Goal: Information Seeking & Learning: Check status

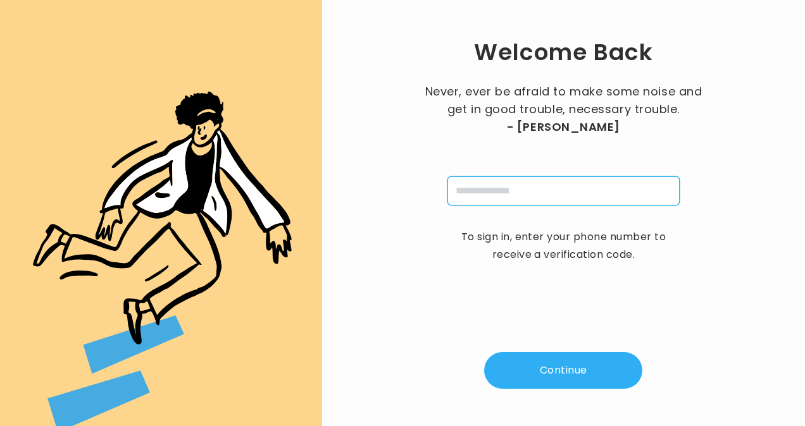
click at [509, 192] on input "tel" at bounding box center [563, 190] width 232 height 29
type input "**********"
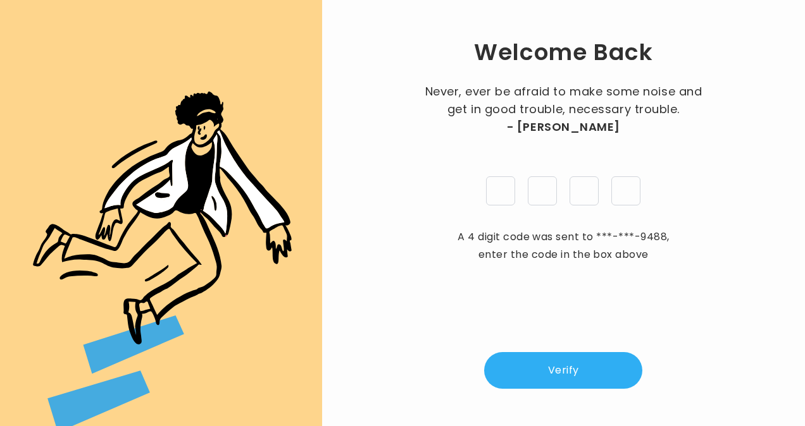
type input "*"
click at [584, 372] on button "Verify" at bounding box center [563, 370] width 158 height 37
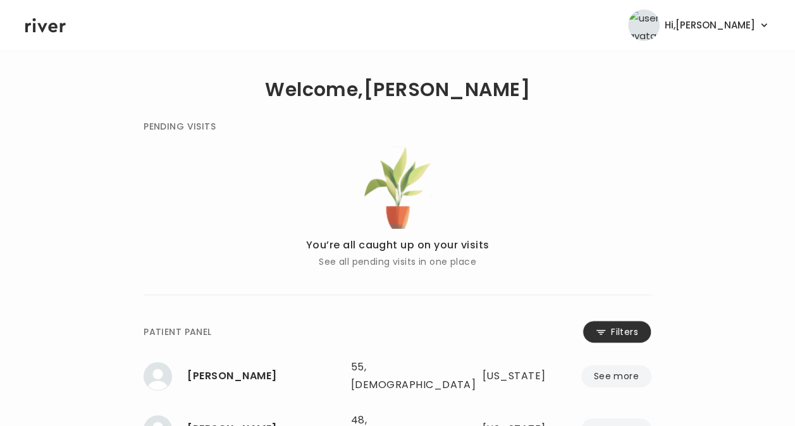
click at [612, 335] on button "Filters" at bounding box center [617, 332] width 69 height 23
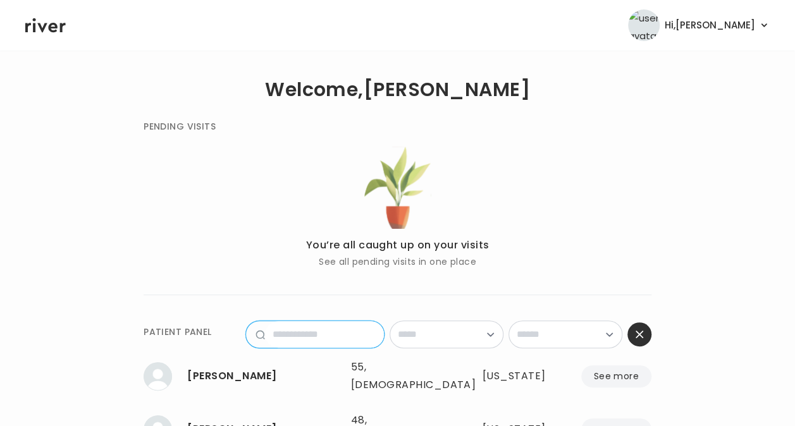
click at [342, 339] on input "name" at bounding box center [324, 334] width 119 height 27
type input "*******"
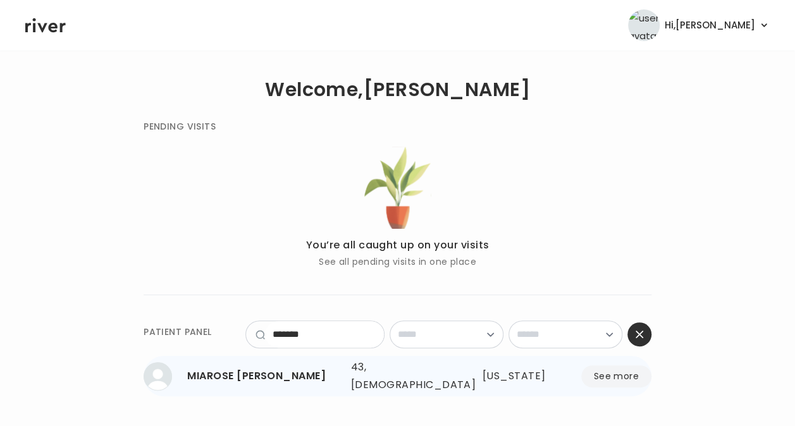
click at [603, 372] on button "See more" at bounding box center [616, 377] width 70 height 22
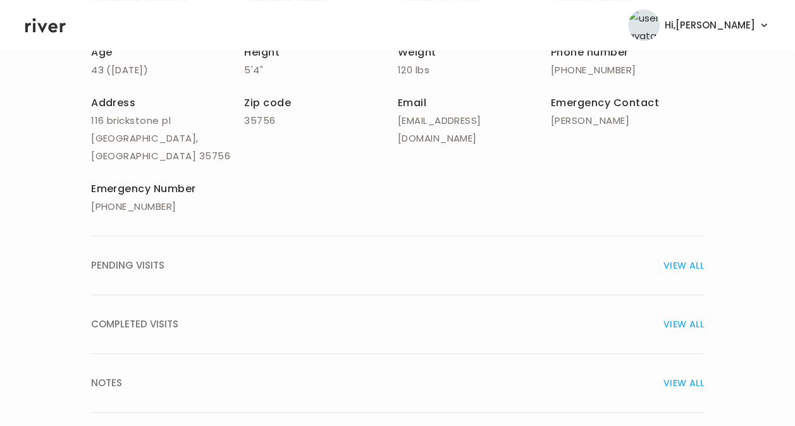
scroll to position [266, 0]
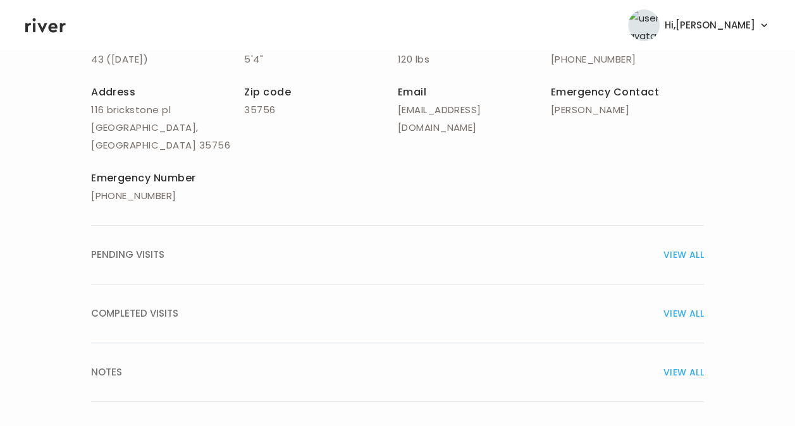
click at [679, 364] on span "VIEW ALL" at bounding box center [683, 373] width 40 height 18
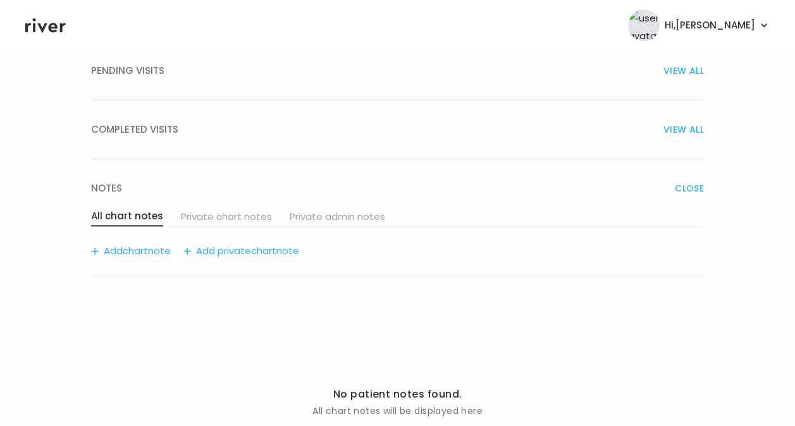
scroll to position [451, 0]
click at [137, 242] on span "chart" at bounding box center [135, 251] width 25 height 18
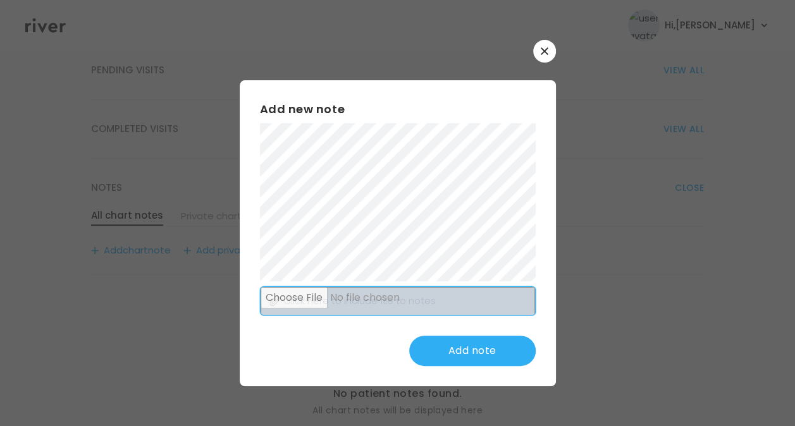
click at [405, 296] on input "file" at bounding box center [398, 301] width 274 height 29
type input "**********"
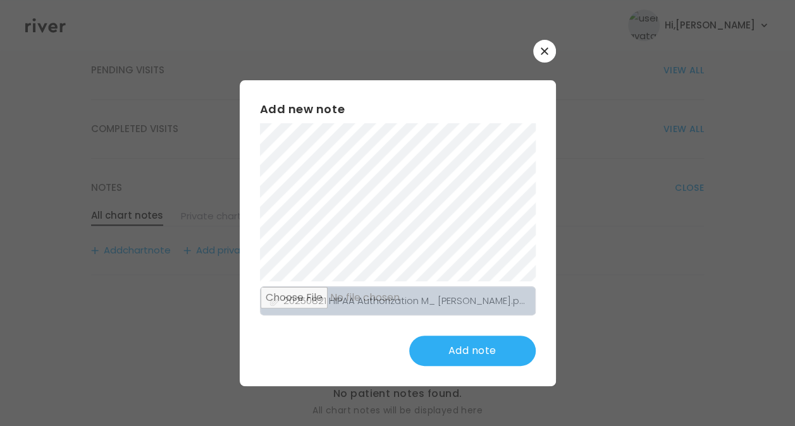
click at [484, 353] on button "Add note" at bounding box center [472, 351] width 126 height 30
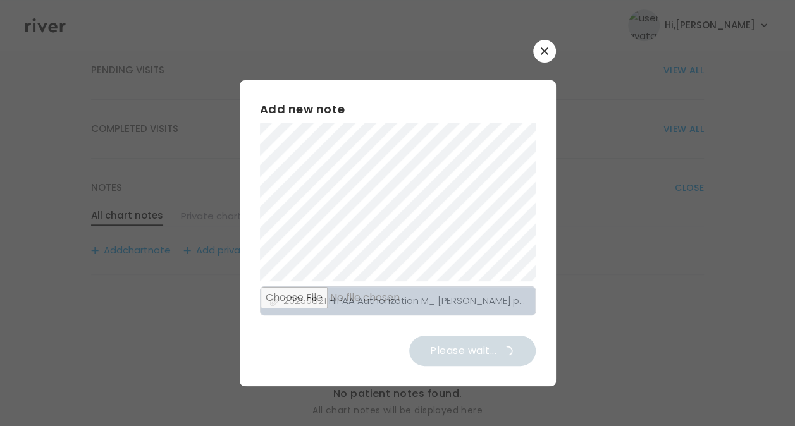
scroll to position [400, 0]
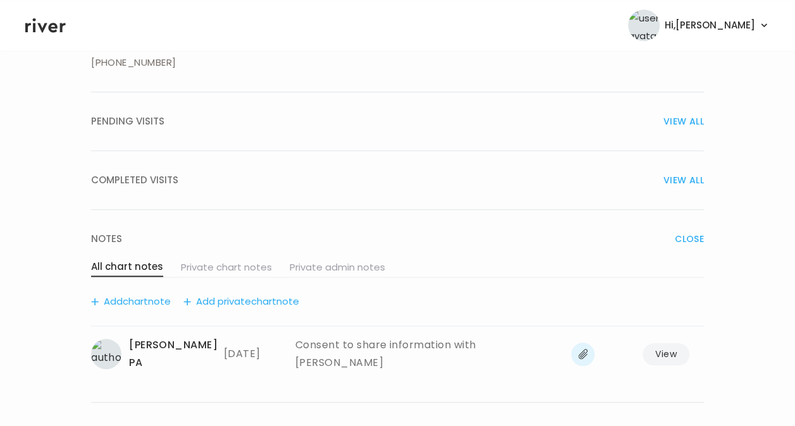
click at [132, 293] on span "chart" at bounding box center [135, 302] width 25 height 18
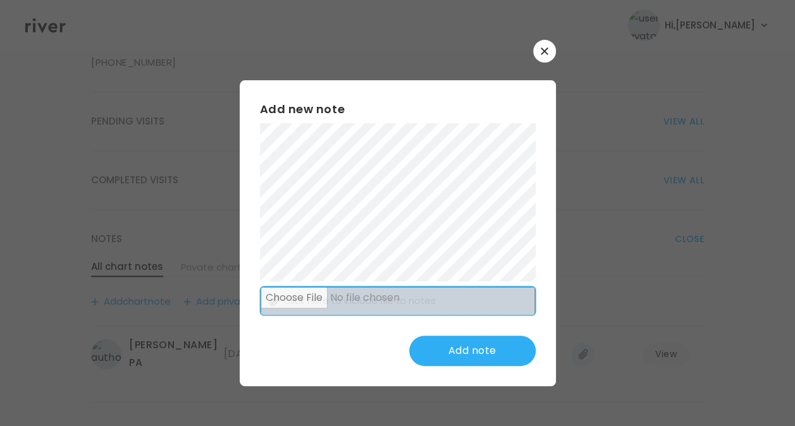
click at [346, 300] on input "file" at bounding box center [398, 301] width 274 height 29
drag, startPoint x: 481, startPoint y: 117, endPoint x: 359, endPoint y: 91, distance: 124.8
click at [359, 91] on div "Add new note Click here to include file to notes Add note" at bounding box center [398, 233] width 316 height 306
click at [549, 51] on button "button" at bounding box center [544, 51] width 23 height 23
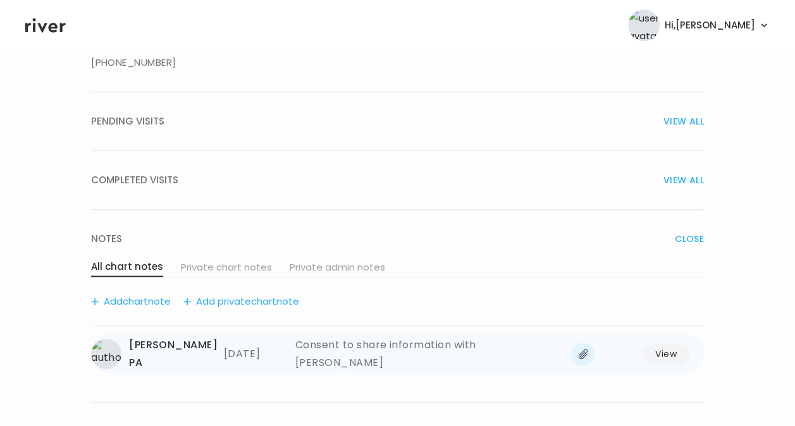
click at [658, 343] on button "View" at bounding box center [666, 354] width 47 height 22
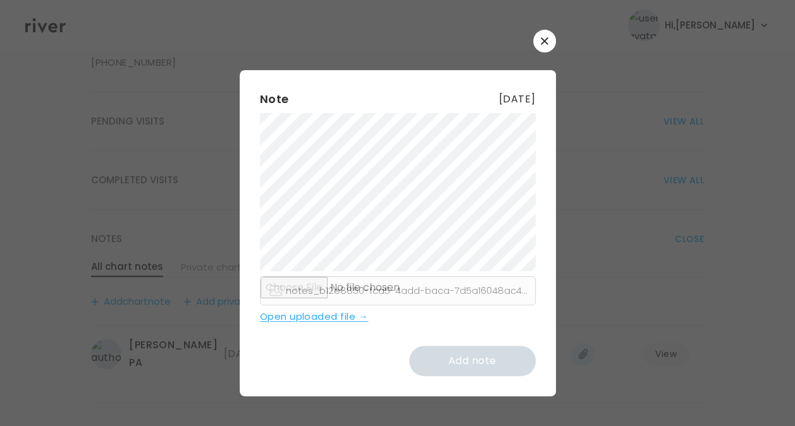
click at [330, 318] on link "Open uploaded file →" at bounding box center [398, 317] width 276 height 18
click at [544, 47] on button "button" at bounding box center [544, 41] width 23 height 23
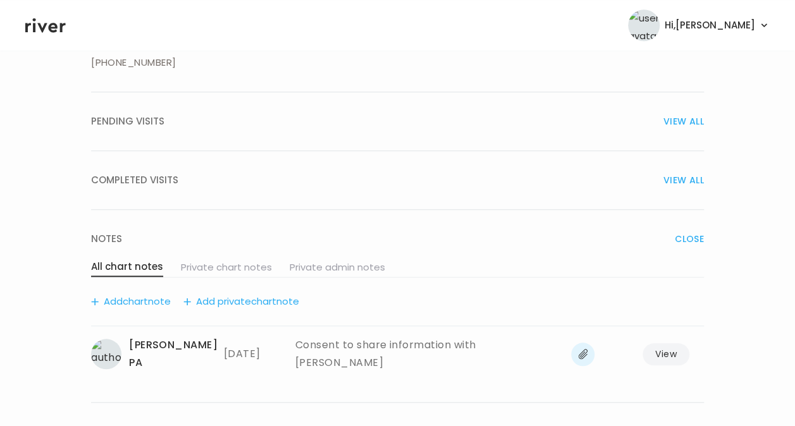
click at [140, 293] on span "chart" at bounding box center [135, 302] width 25 height 18
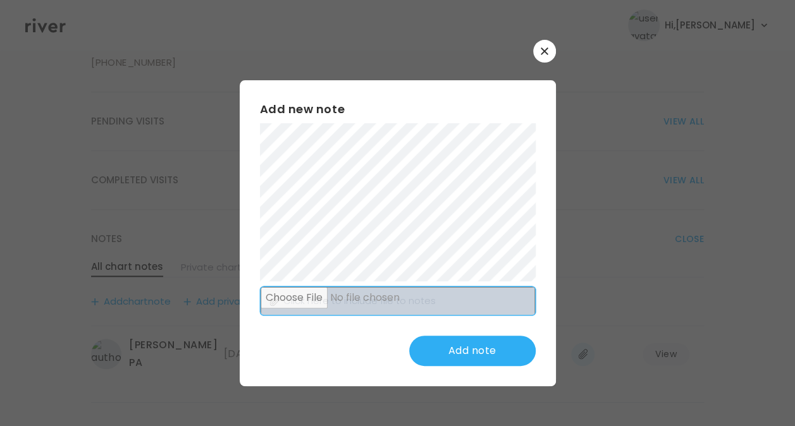
click at [342, 299] on input "file" at bounding box center [398, 301] width 274 height 29
type input "**********"
click at [510, 355] on button "Add note" at bounding box center [472, 351] width 126 height 30
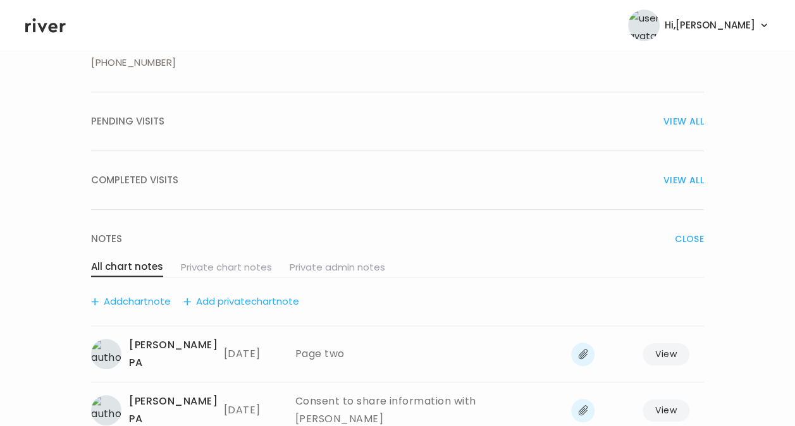
click at [44, 30] on icon at bounding box center [45, 25] width 40 height 19
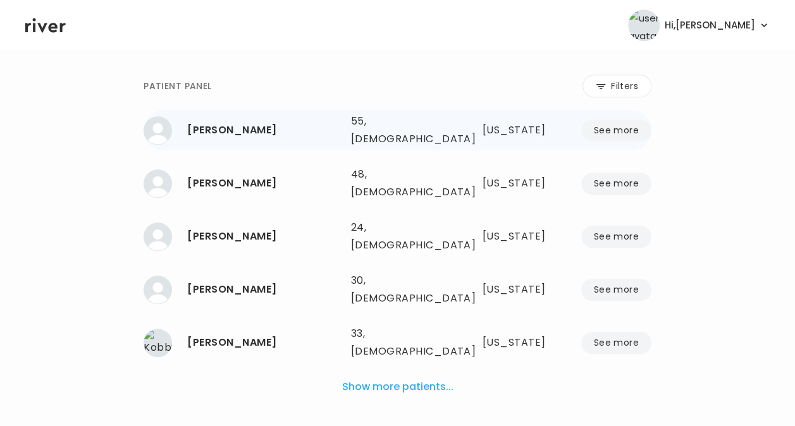
scroll to position [246, 0]
click at [622, 176] on button "See more" at bounding box center [616, 184] width 70 height 22
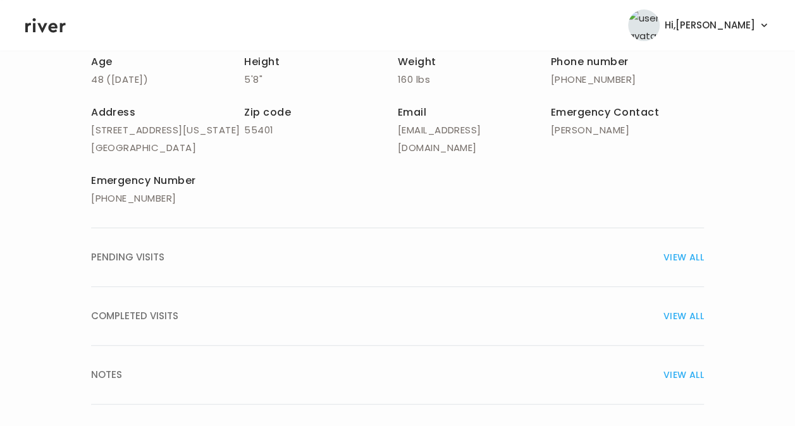
click at [67, 33] on header "Hi, [PERSON_NAME] Profile Logout" at bounding box center [397, 25] width 795 height 51
click at [54, 25] on icon at bounding box center [45, 25] width 40 height 19
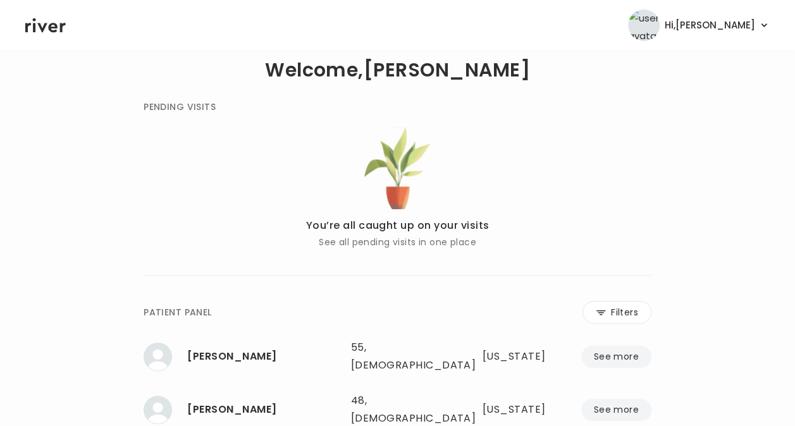
scroll to position [18, 0]
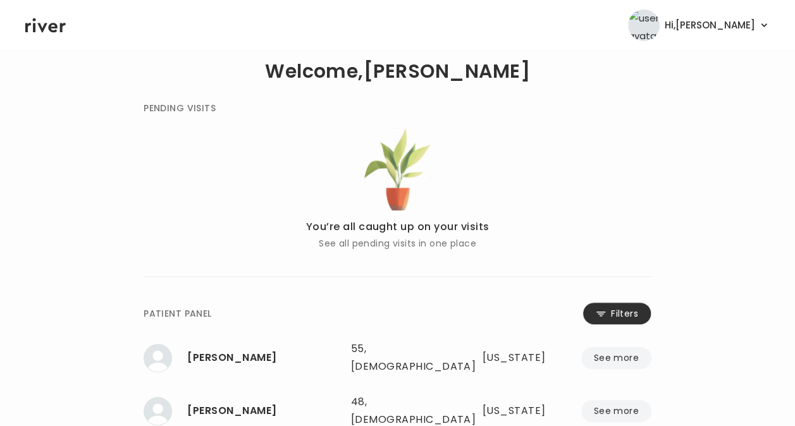
click at [617, 316] on button "Filters" at bounding box center [617, 313] width 69 height 23
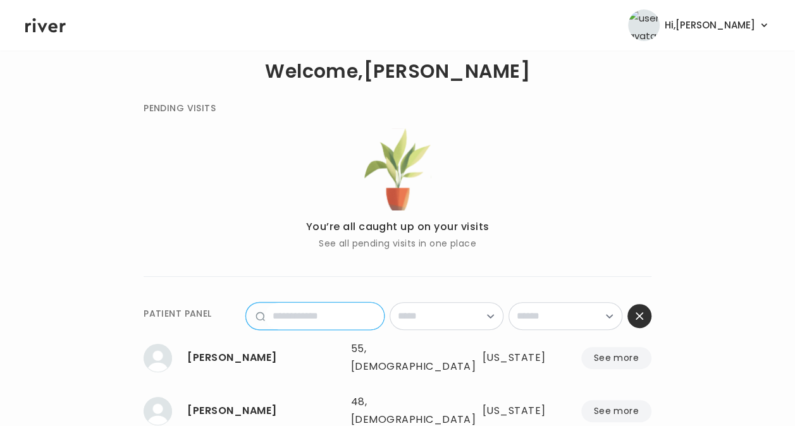
click at [357, 320] on input "name" at bounding box center [324, 316] width 119 height 27
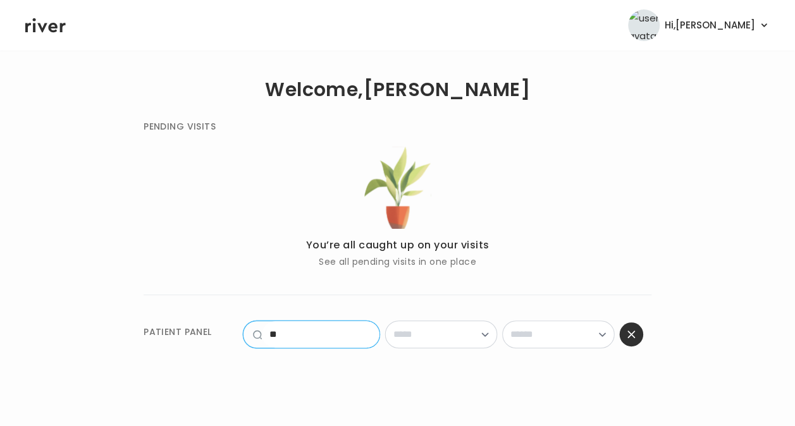
scroll to position [0, 0]
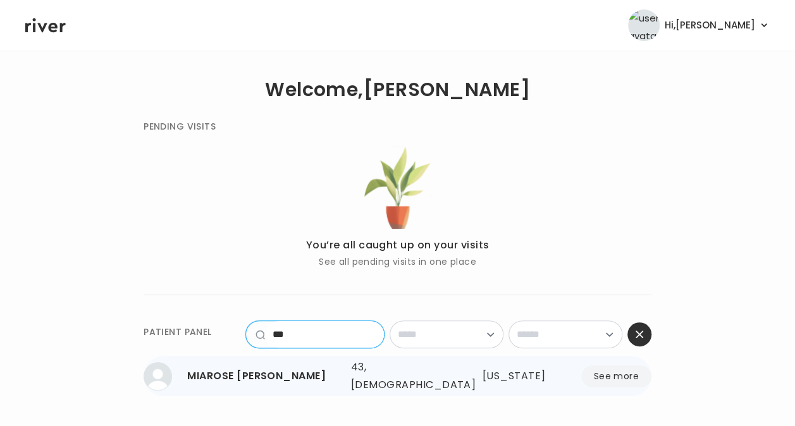
type input "***"
click at [600, 369] on button "See more" at bounding box center [616, 377] width 70 height 22
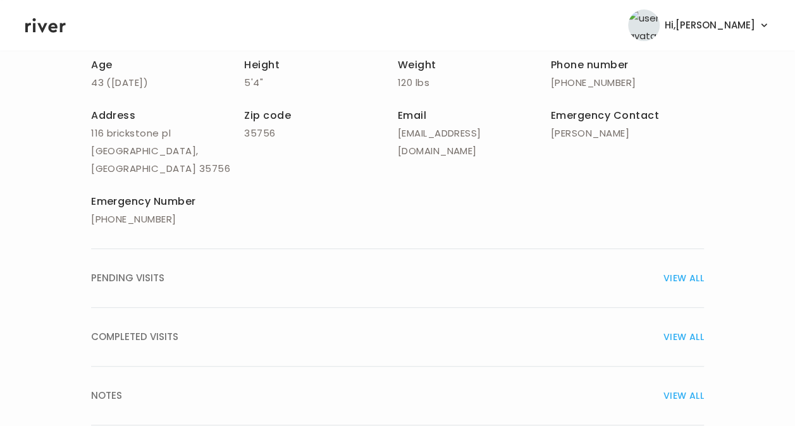
scroll to position [266, 0]
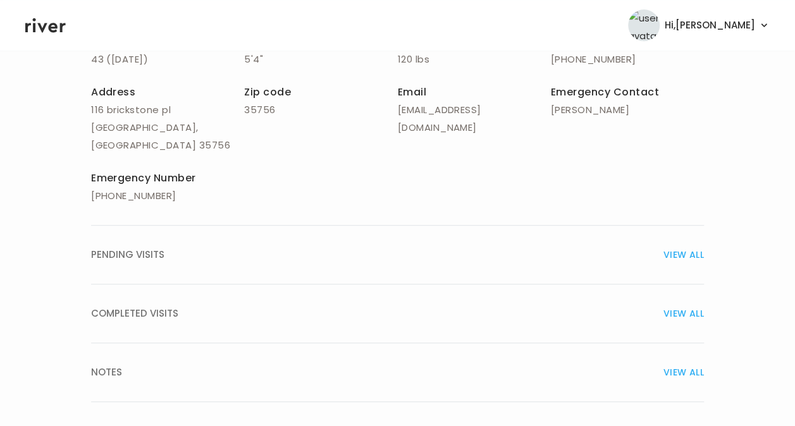
click at [681, 364] on span "VIEW ALL" at bounding box center [683, 373] width 40 height 18
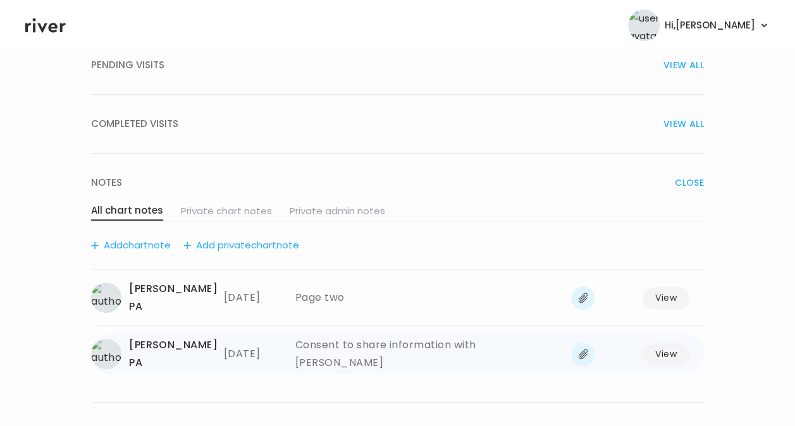
click at [667, 343] on button "View" at bounding box center [666, 354] width 47 height 22
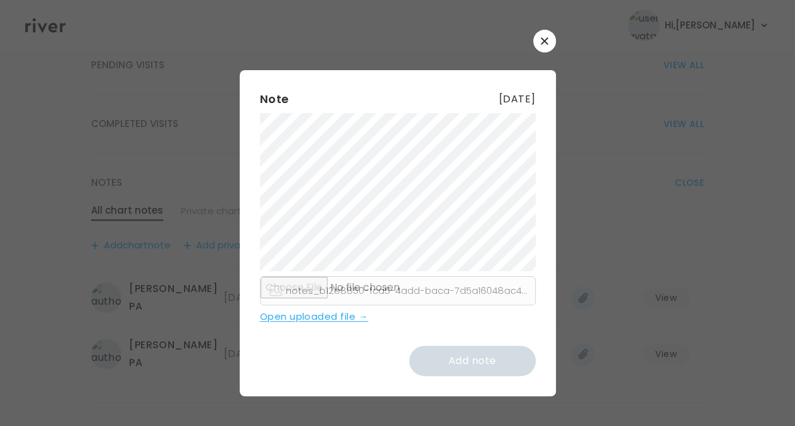
click at [544, 35] on button "button" at bounding box center [544, 41] width 23 height 23
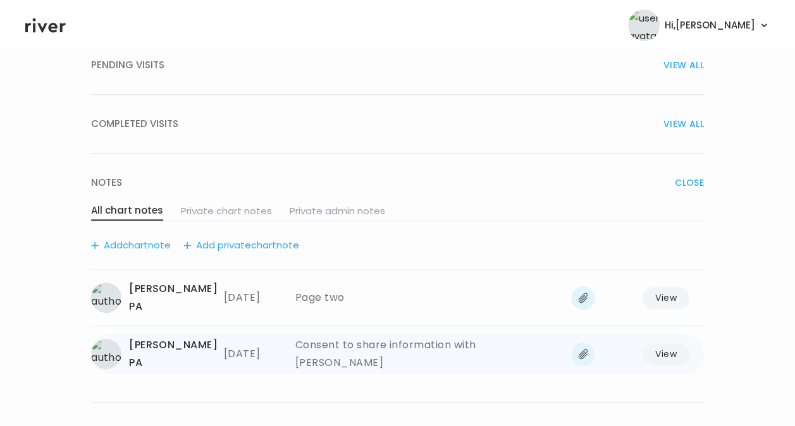
click at [415, 336] on div "Consent to share information with [PERSON_NAME]" at bounding box center [428, 353] width 266 height 35
click at [663, 343] on button "View" at bounding box center [666, 354] width 47 height 22
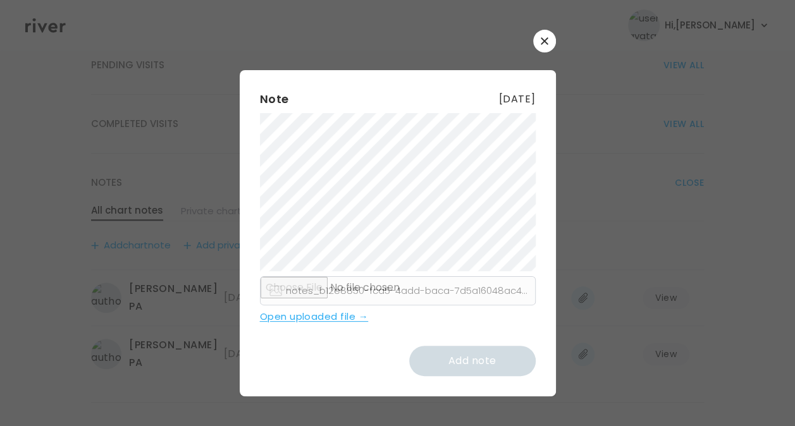
click at [499, 94] on span "[DATE]" at bounding box center [517, 99] width 37 height 18
click at [543, 37] on icon "button" at bounding box center [545, 41] width 8 height 8
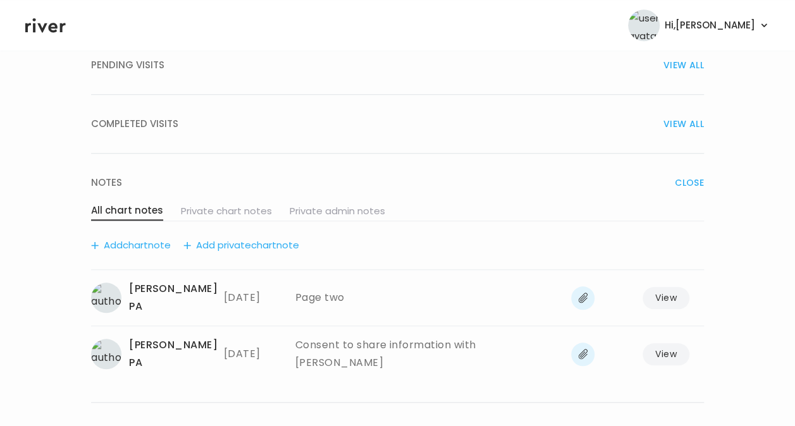
click at [717, 333] on div "MIAROSE [PERSON_NAME] 43, [DEMOGRAPHIC_DATA] ABOUT RECORDS Plan Type Not Subscr…" at bounding box center [397, 20] width 795 height 811
click at [126, 336] on div "[PERSON_NAME] PA [DATE] Consent to share information with [PERSON_NAME]" at bounding box center [152, 353] width 123 height 35
click at [583, 348] on icon at bounding box center [583, 354] width 13 height 13
click at [583, 343] on span at bounding box center [582, 354] width 23 height 23
click at [674, 343] on button "View" at bounding box center [666, 354] width 47 height 22
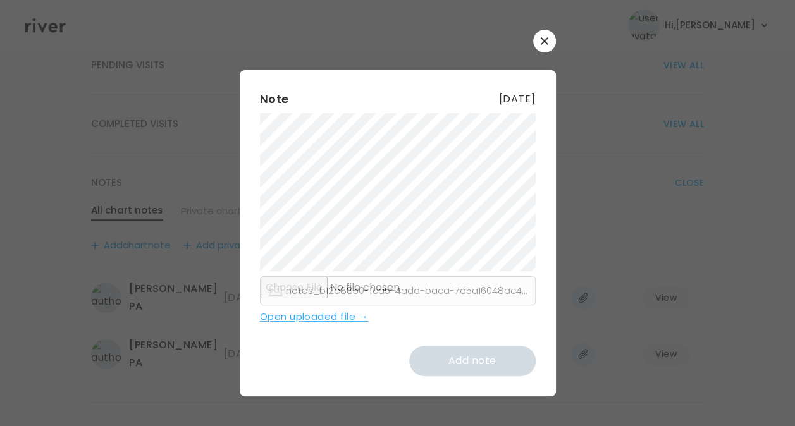
click at [339, 309] on link "Open uploaded file →" at bounding box center [398, 317] width 276 height 18
click at [541, 41] on icon "button" at bounding box center [545, 41] width 8 height 8
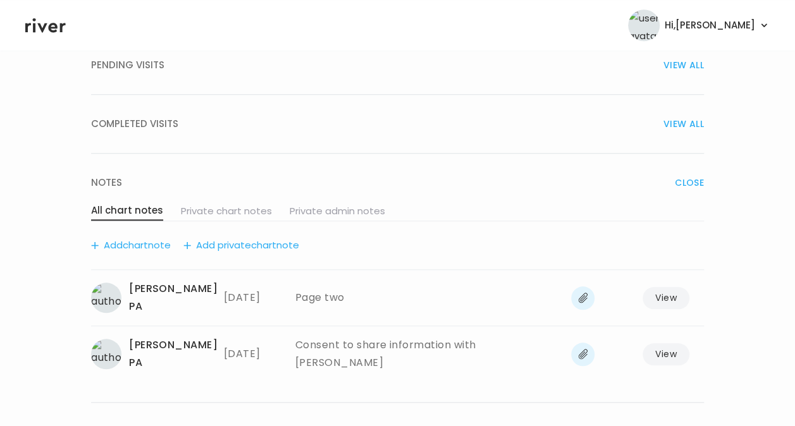
click at [39, 37] on header "Hi, [PERSON_NAME] Profile Logout" at bounding box center [397, 25] width 795 height 51
click at [39, 28] on icon at bounding box center [45, 25] width 40 height 19
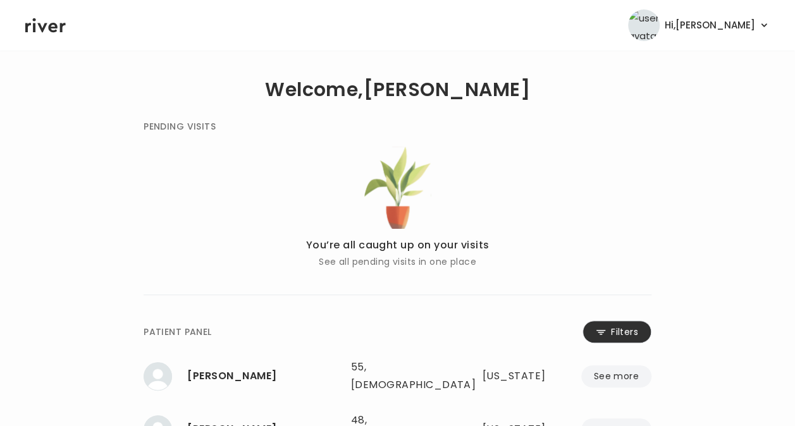
click at [611, 331] on button "Filters" at bounding box center [617, 332] width 69 height 23
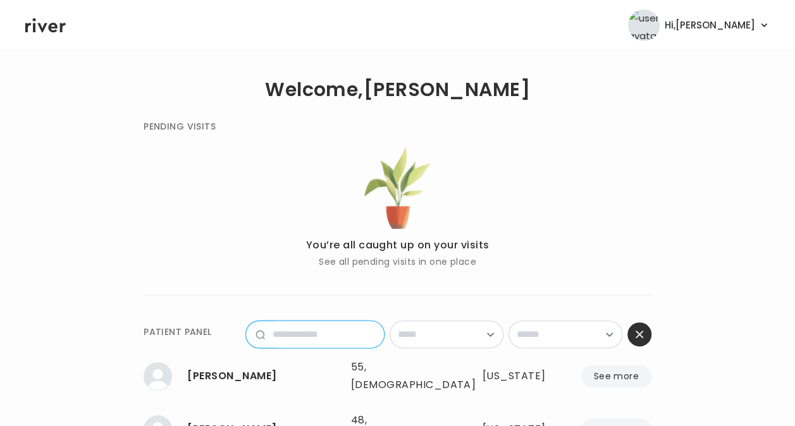
click at [322, 330] on input "name" at bounding box center [324, 334] width 119 height 27
type input "*"
